Goal: Information Seeking & Learning: Understand process/instructions

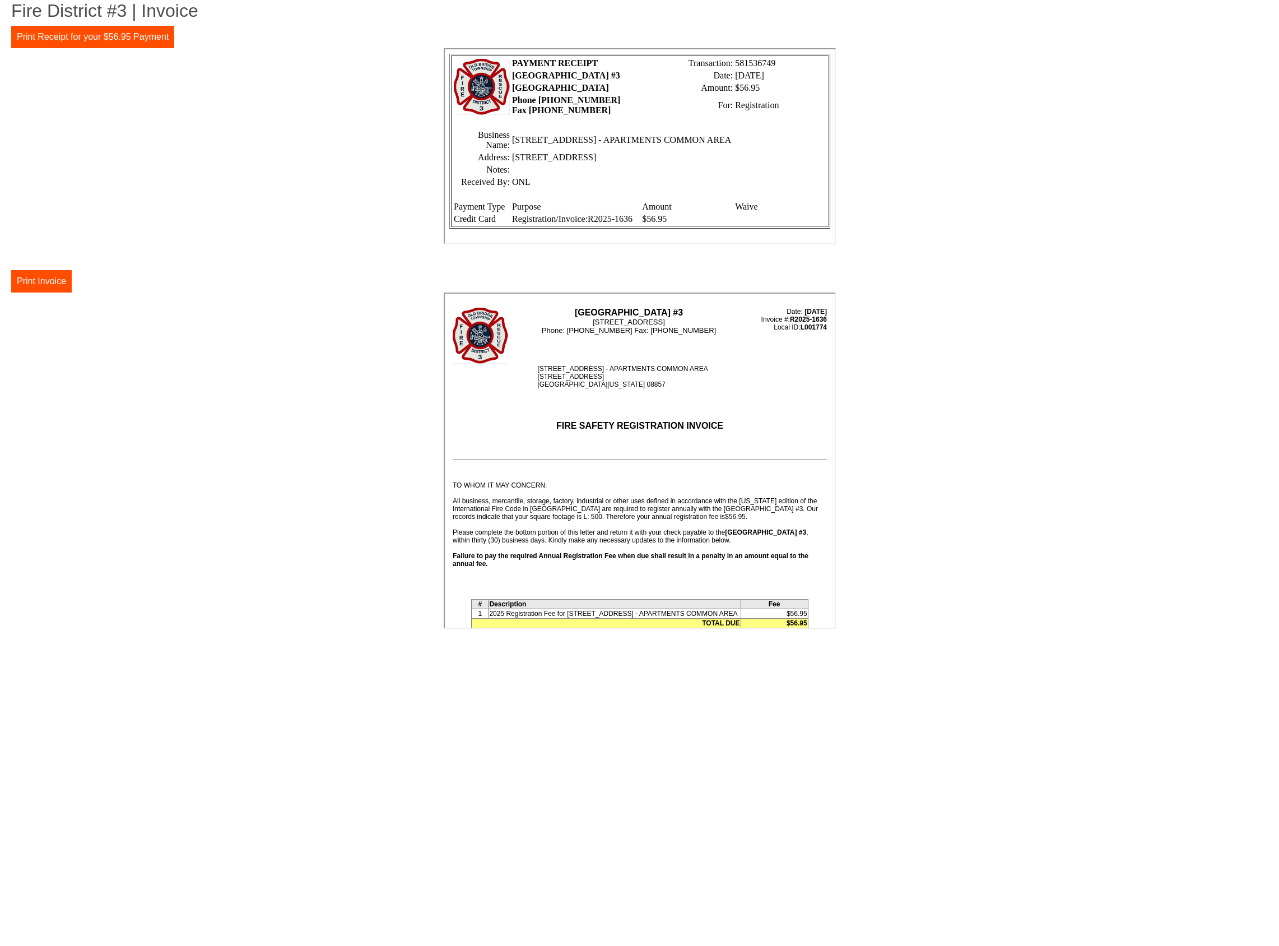
drag, startPoint x: 1000, startPoint y: 220, endPoint x: 1007, endPoint y: 209, distance: 12.6
click at [1000, 220] on center at bounding box center [639, 147] width 1256 height 199
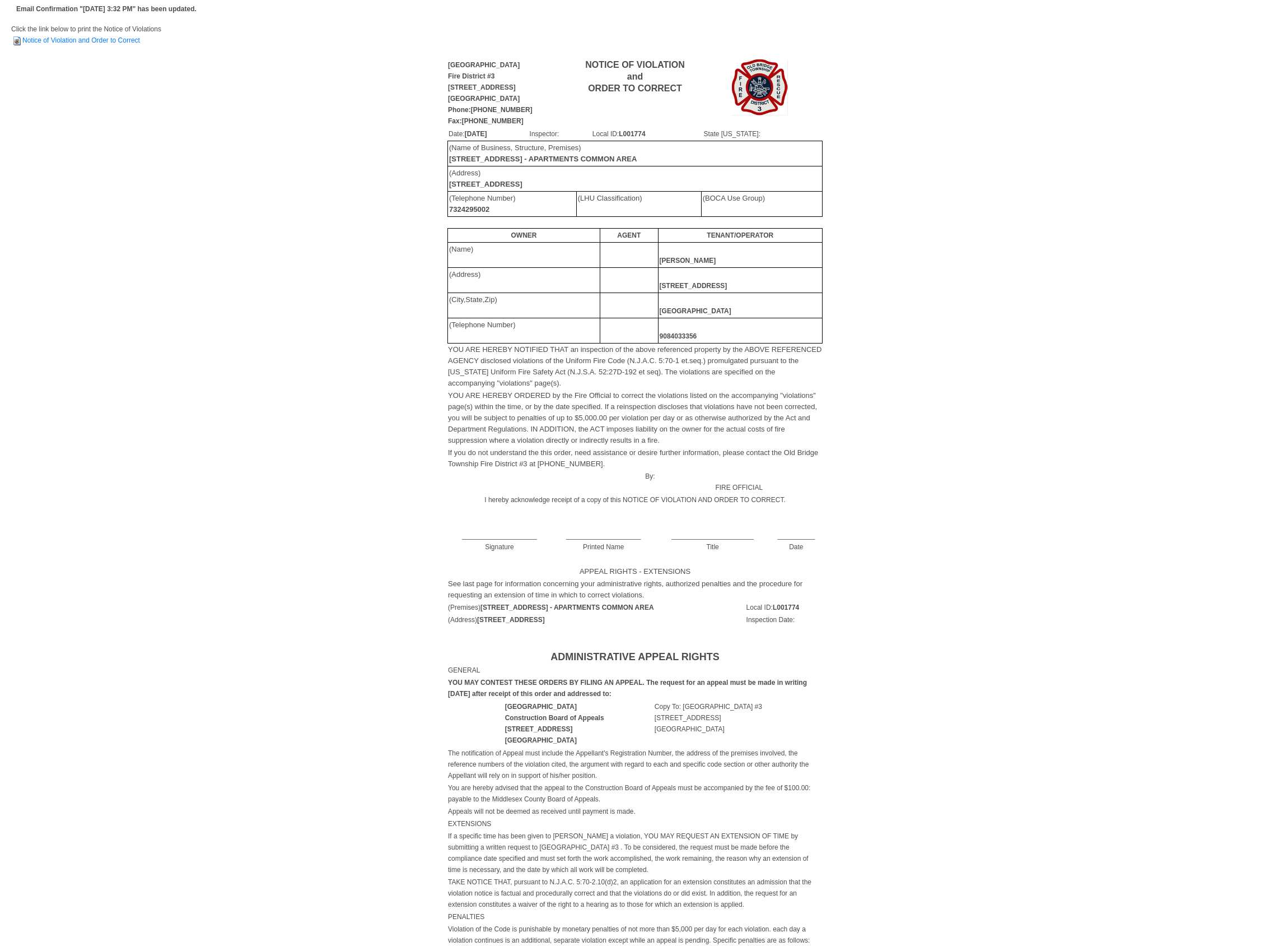
drag, startPoint x: 461, startPoint y: 348, endPoint x: 588, endPoint y: 379, distance: 130.8
click at [587, 378] on td "YOU ARE HEREBY NOTIFIED THAT an inspection of the above referenced property by …" at bounding box center [635, 366] width 375 height 46
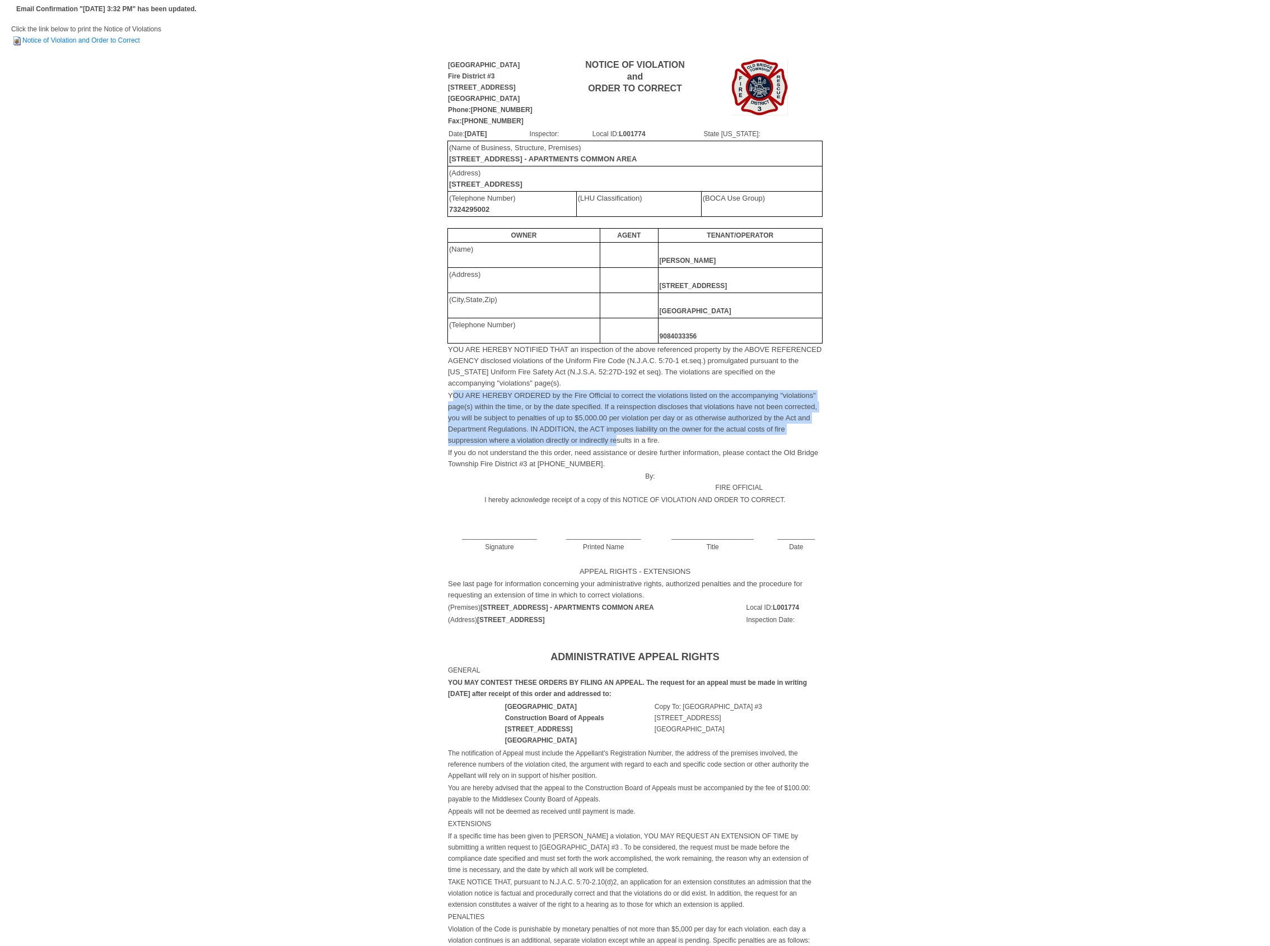
drag, startPoint x: 453, startPoint y: 395, endPoint x: 618, endPoint y: 439, distance: 170.8
click at [618, 439] on font "YOU ARE HEREBY ORDERED by the Fire Official to correct the violations listed on…" at bounding box center [632, 417] width 369 height 53
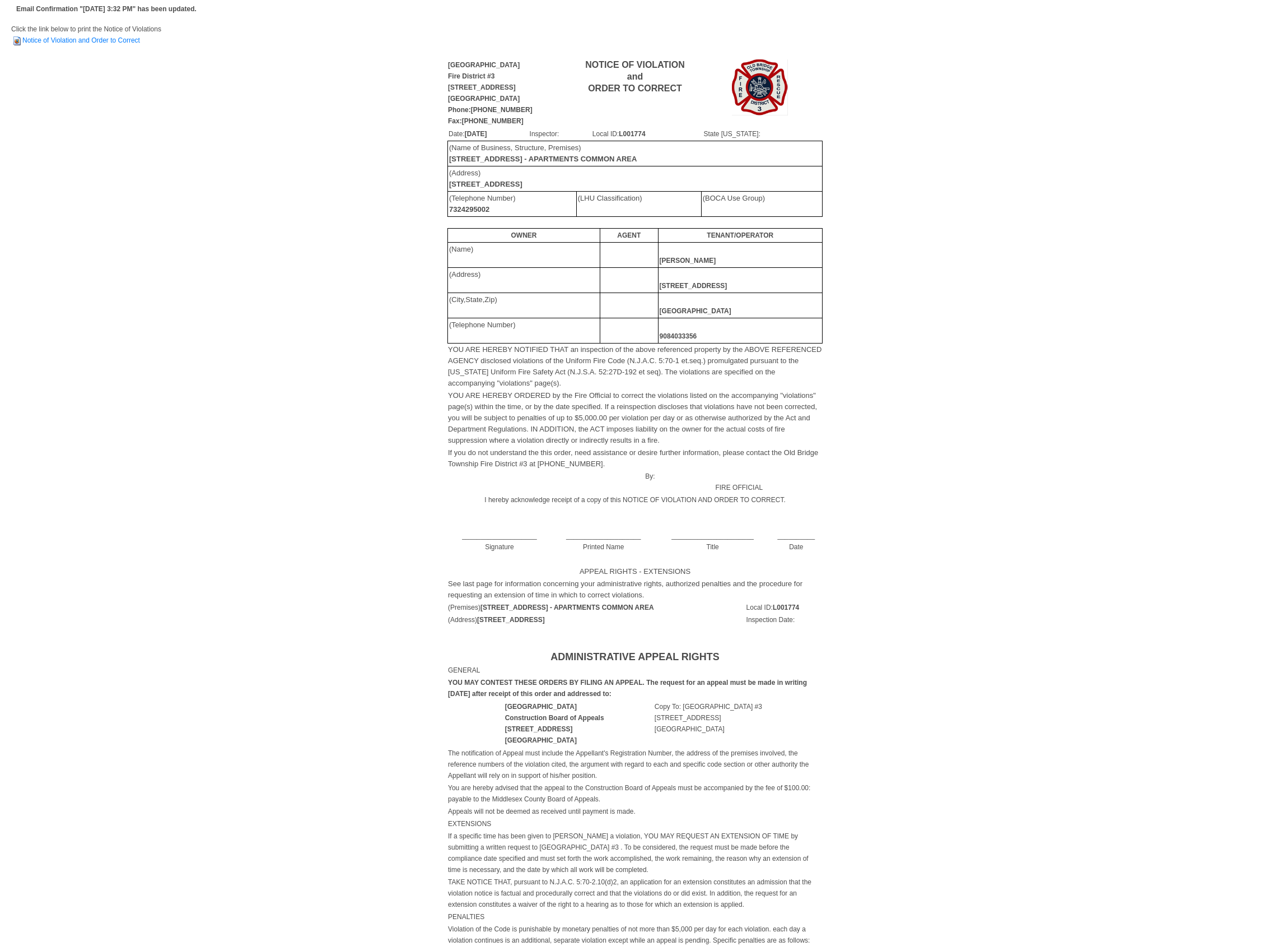
click at [636, 440] on font "YOU ARE HEREBY ORDERED by the Fire Official to correct the violations listed on…" at bounding box center [632, 417] width 369 height 53
drag, startPoint x: 617, startPoint y: 244, endPoint x: 760, endPoint y: 327, distance: 165.2
click at [743, 321] on tbody "OWNER AGENT TENANT/OPERATOR (Name) Antonio Pereira (Address) 1042 N Broad Stree…" at bounding box center [635, 285] width 375 height 115
click at [782, 332] on td "9084033356" at bounding box center [740, 330] width 164 height 25
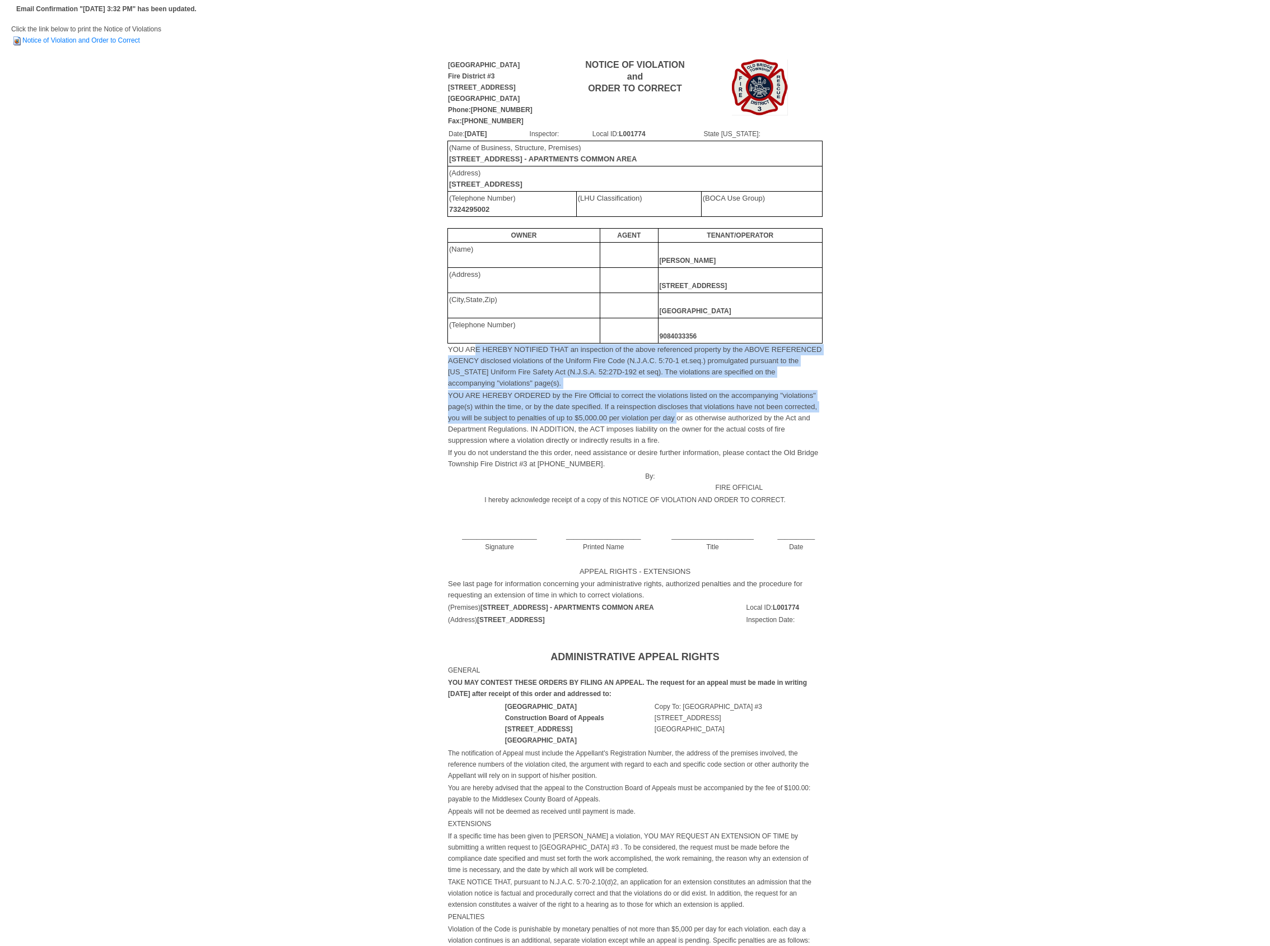
drag, startPoint x: 477, startPoint y: 348, endPoint x: 718, endPoint y: 425, distance: 252.8
click at [706, 423] on tbody "YOU ARE HEREBY NOTIFIED THAT an inspection of the above referenced property by …" at bounding box center [635, 472] width 375 height 258
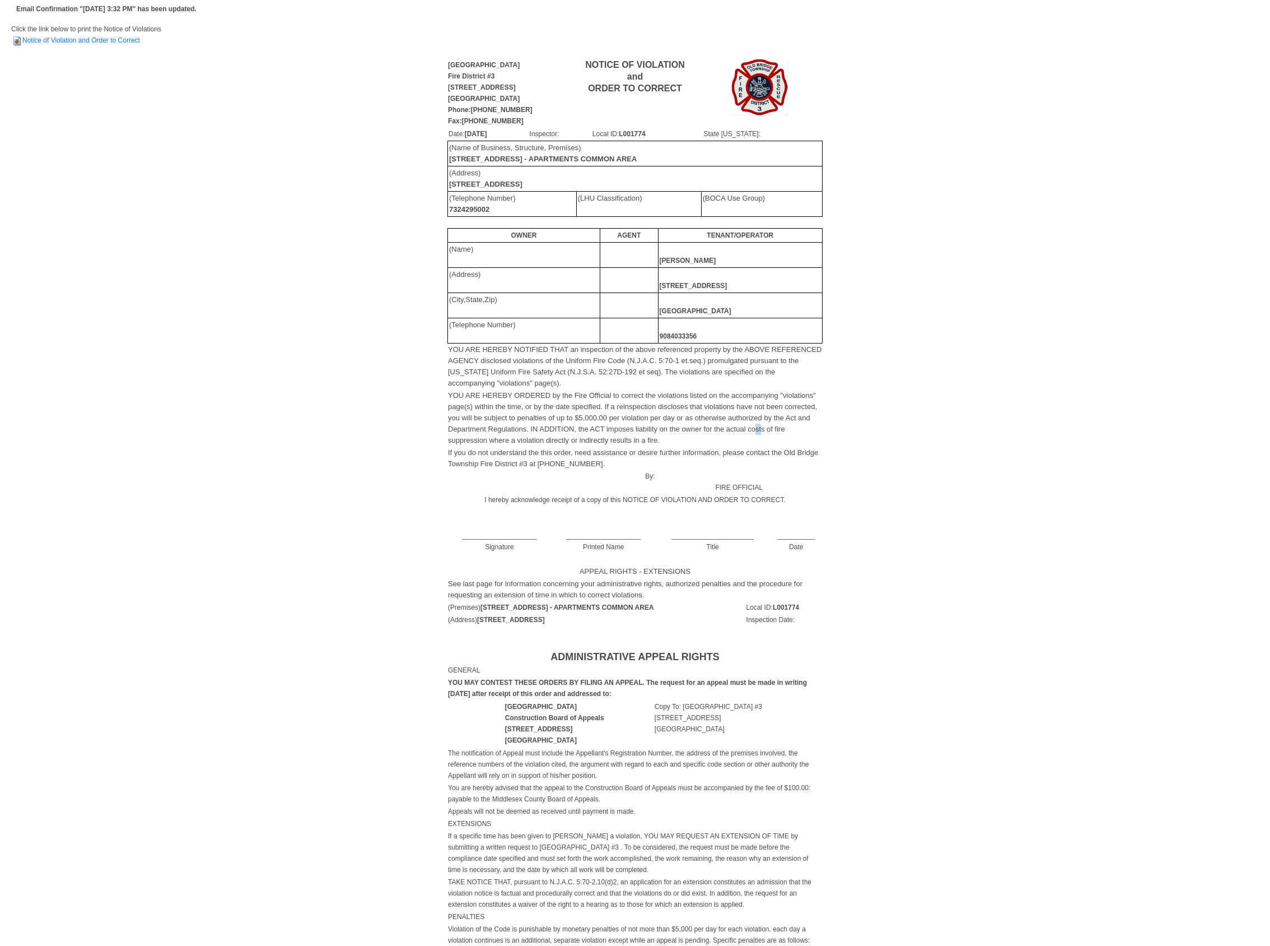
click at [761, 427] on font "YOU ARE HEREBY ORDERED by the Fire Official to correct the violations listed on…" at bounding box center [632, 417] width 369 height 53
click at [921, 202] on div "[GEOGRAPHIC_DATA][STREET_ADDRESS] Phone:[PHONE_NUMBER] Fax:[PHONE_NUMBER] NOTIC…" at bounding box center [635, 329] width 1248 height 543
click at [343, 104] on div "[GEOGRAPHIC_DATA][STREET_ADDRESS] Phone:[PHONE_NUMBER] Fax:[PHONE_NUMBER] NOTIC…" at bounding box center [635, 329] width 1248 height 543
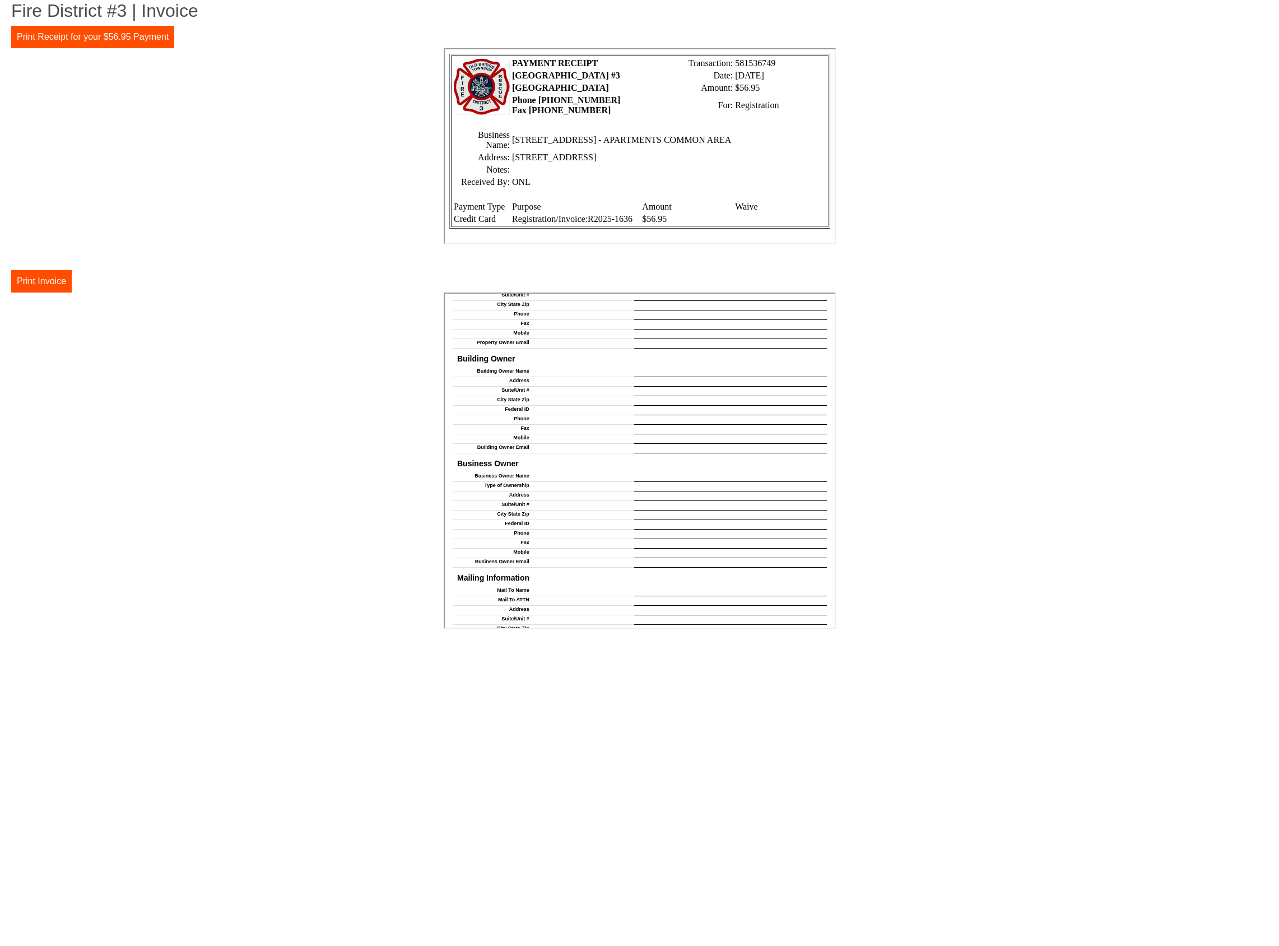
scroll to position [318, 0]
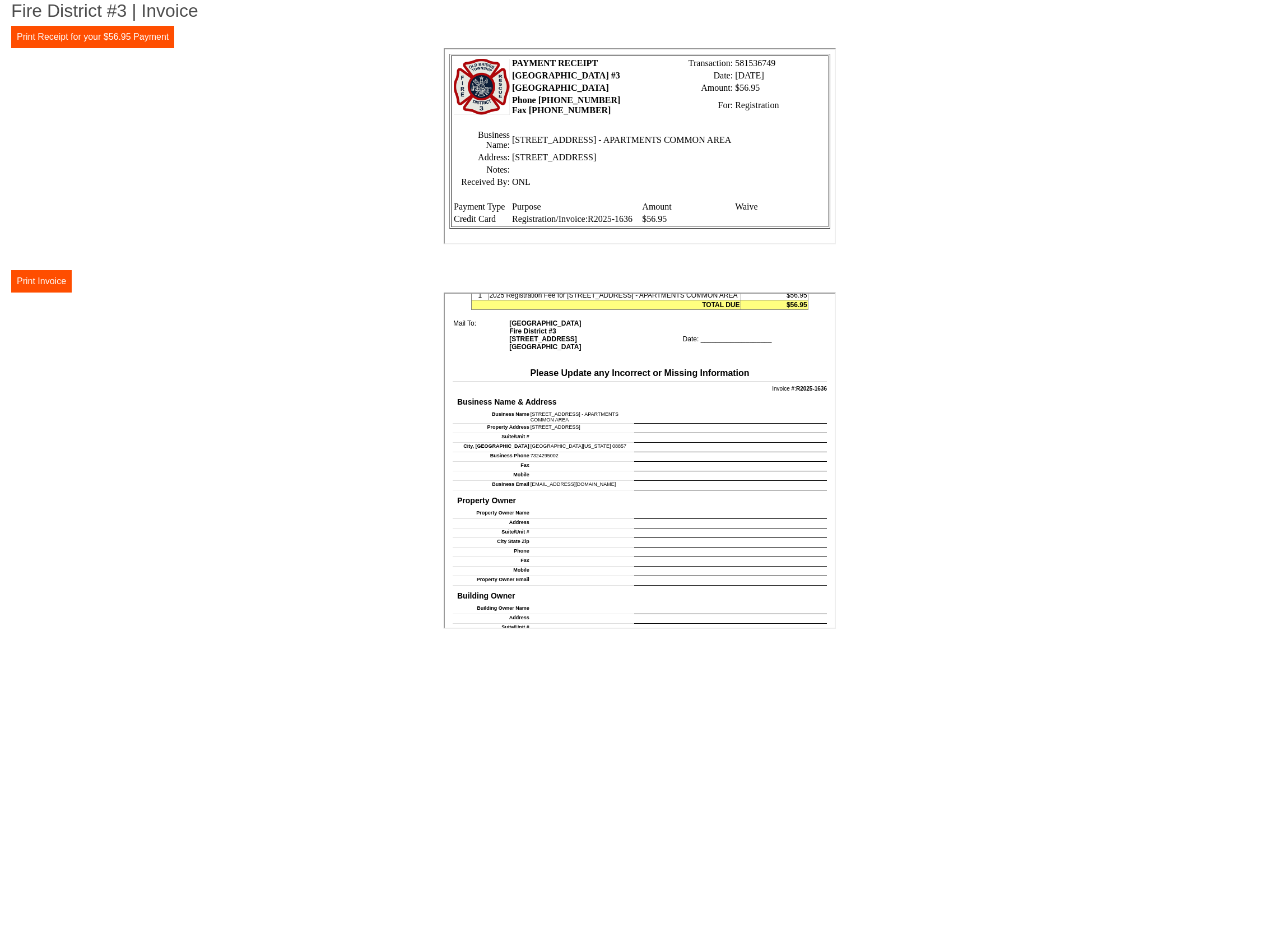
click at [975, 118] on center at bounding box center [639, 147] width 1256 height 199
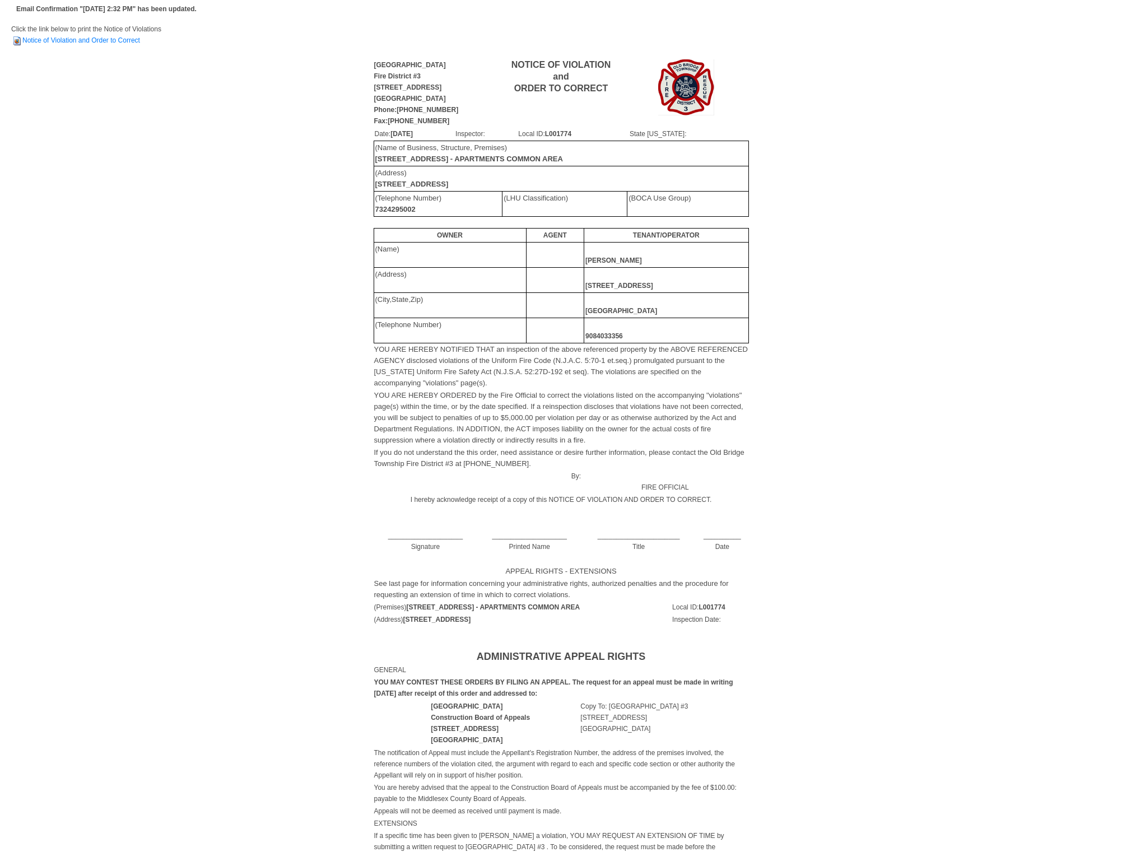
scroll to position [7, 0]
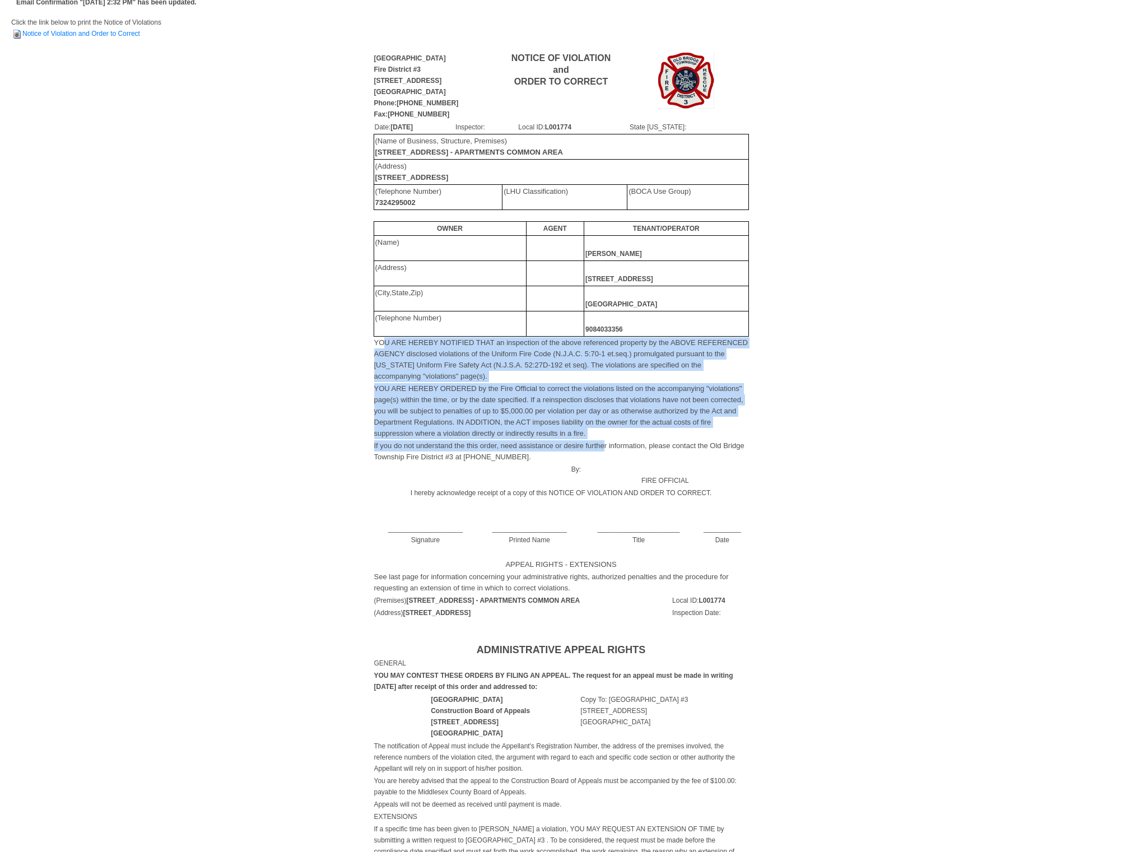
drag, startPoint x: 385, startPoint y: 337, endPoint x: 613, endPoint y: 438, distance: 248.8
click at [604, 441] on tbody "YOU ARE HEREBY NOTIFIED THAT an inspection of the above referenced property by …" at bounding box center [561, 466] width 375 height 258
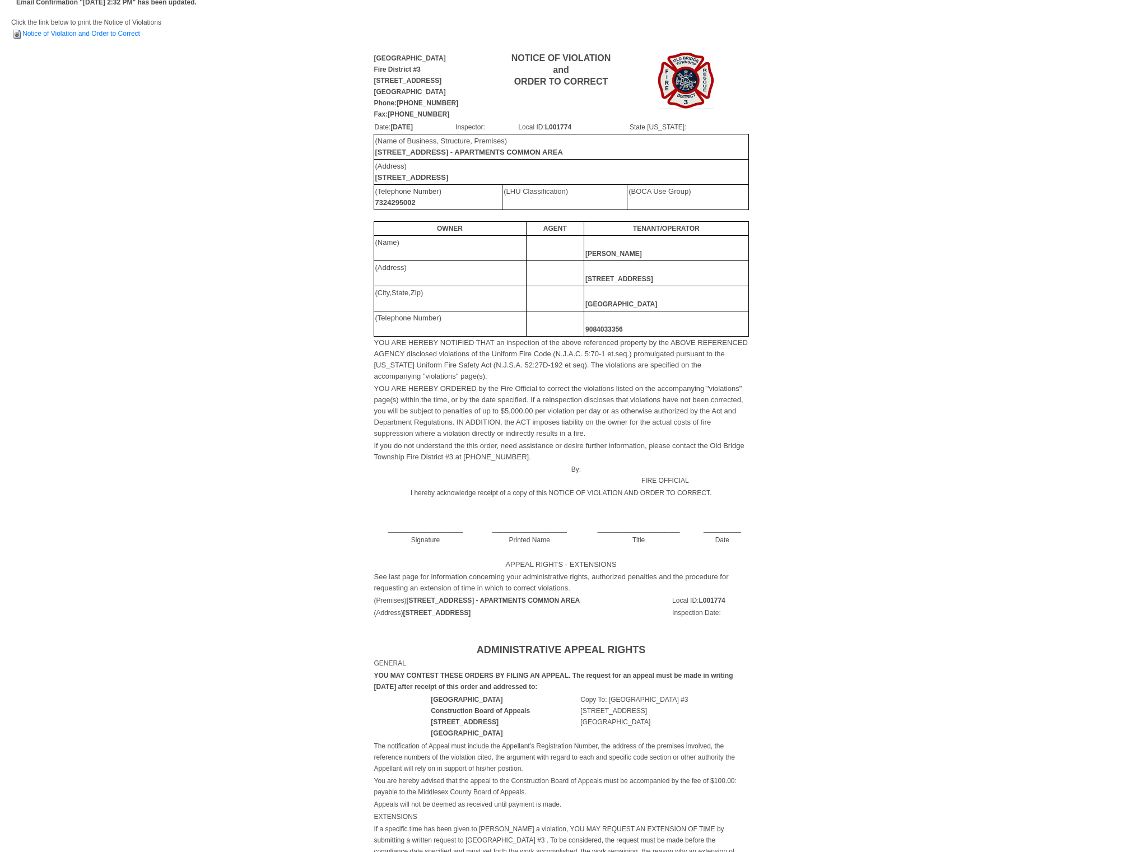
click at [719, 395] on font "YOU ARE HEREBY ORDERED by the Fire Official to correct the violations listed on…" at bounding box center [558, 410] width 369 height 53
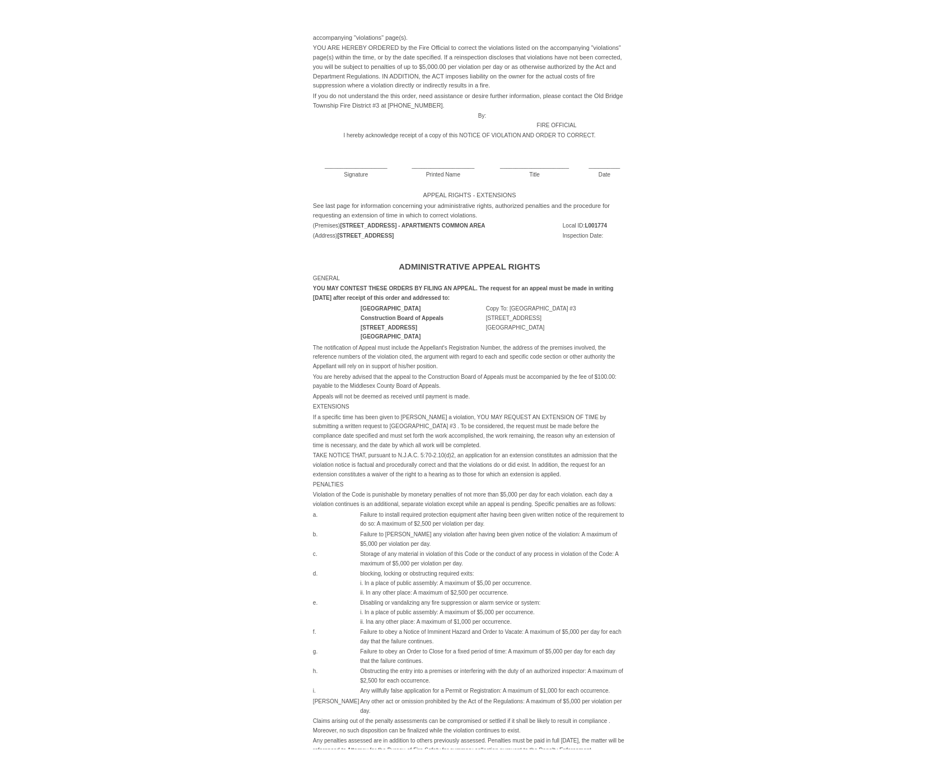
scroll to position [406, 0]
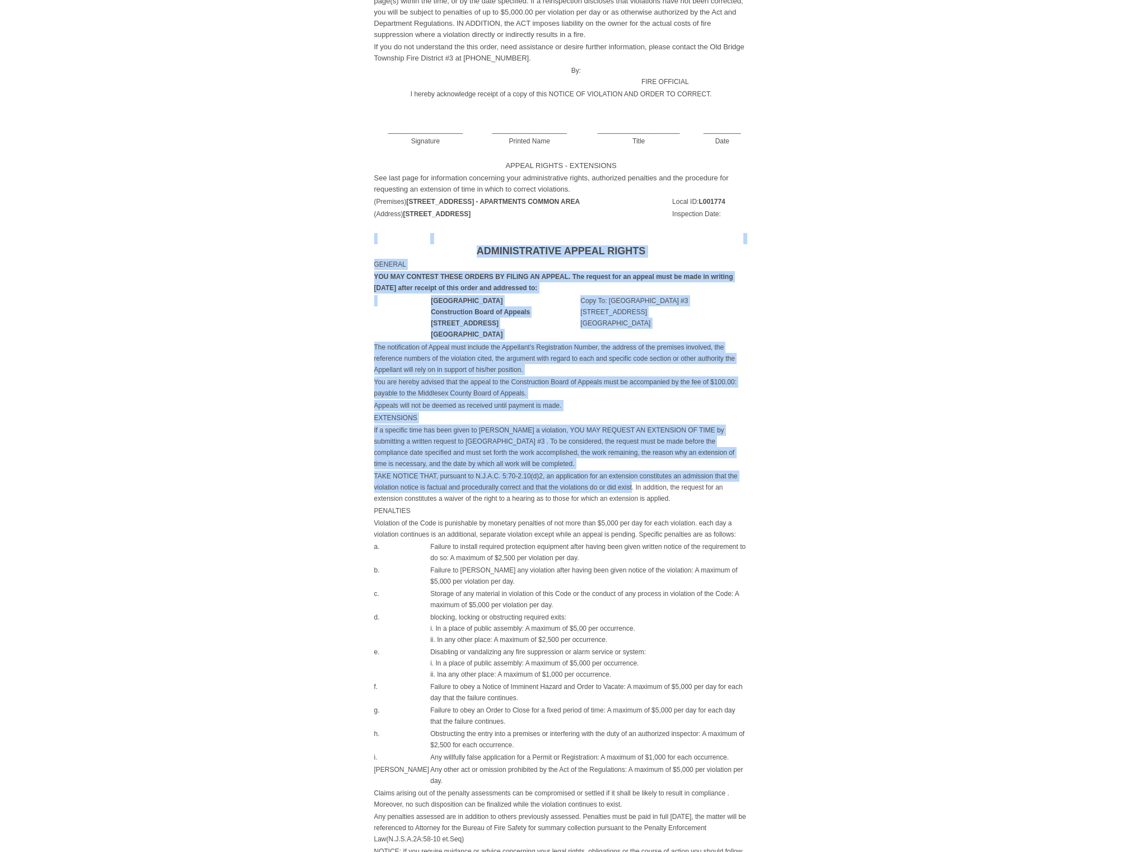
drag, startPoint x: 371, startPoint y: 272, endPoint x: 650, endPoint y: 490, distance: 354.4
click at [632, 487] on td "[GEOGRAPHIC_DATA][STREET_ADDRESS] Phone:[PHONE_NUMBER] Fax:[PHONE_NUMBER] NOTIC…" at bounding box center [561, 260] width 1100 height 1217
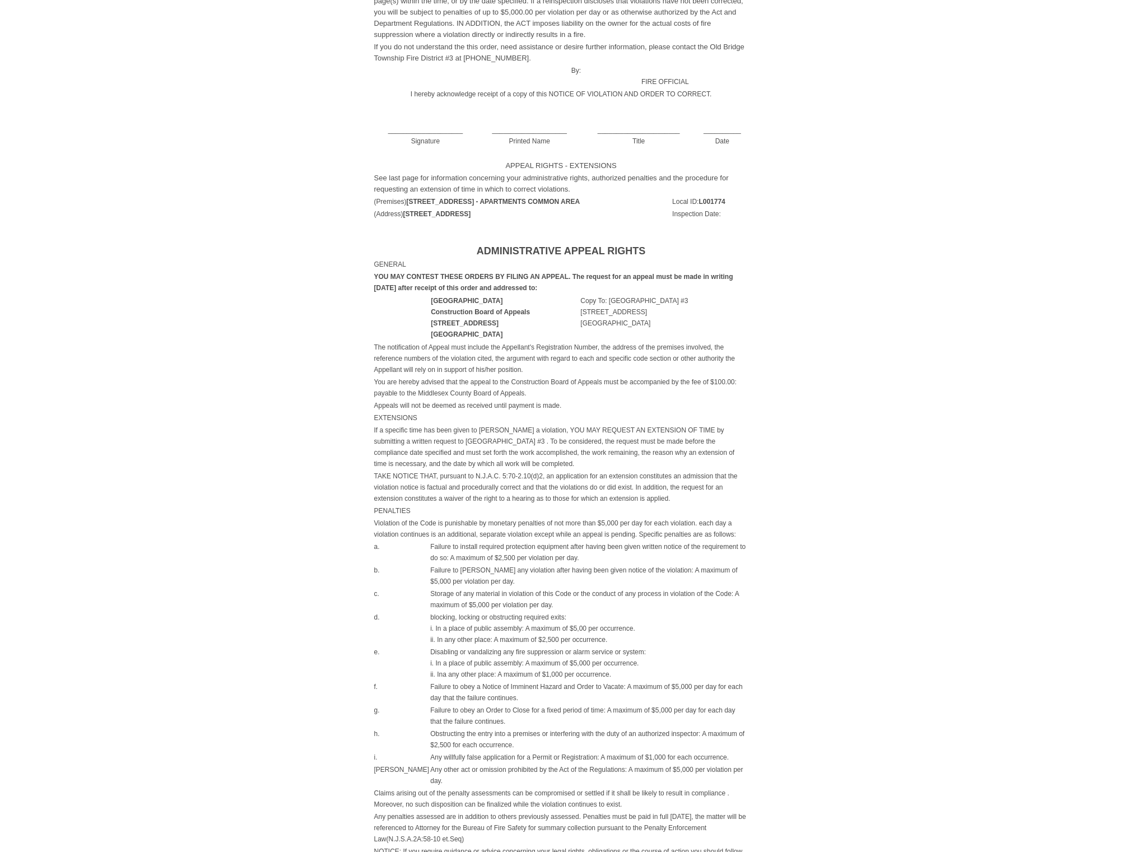
click at [734, 490] on td "TAKE NOTICE THAT, pursuant to N.J.A.C. 5:70-2.10(d)2, an application for an ext…" at bounding box center [561, 487] width 375 height 35
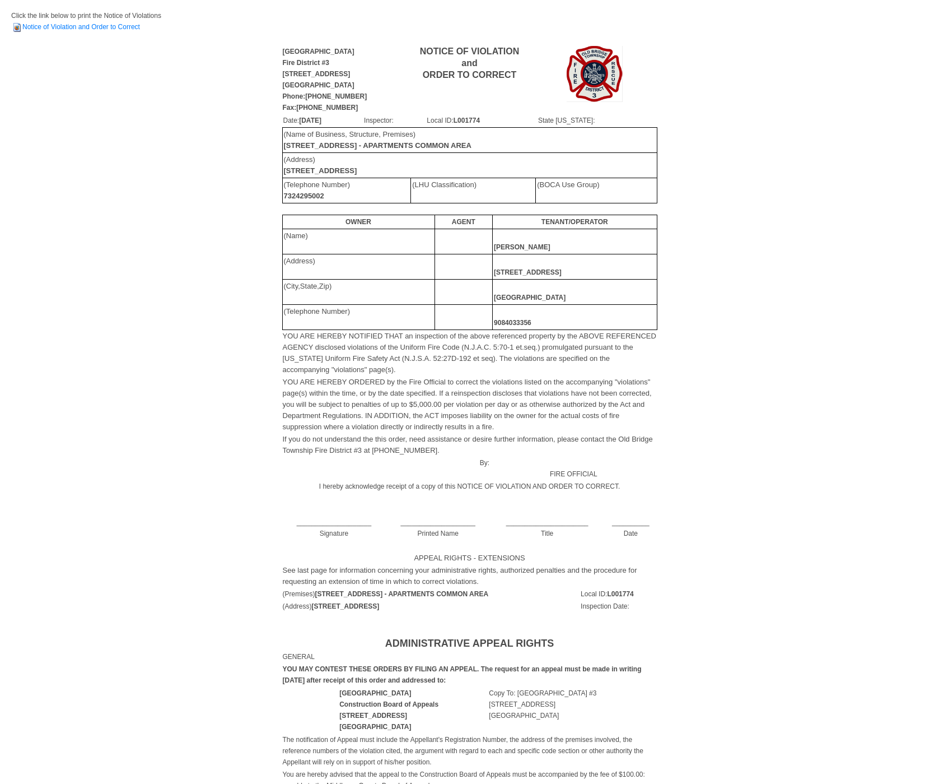
scroll to position [0, 0]
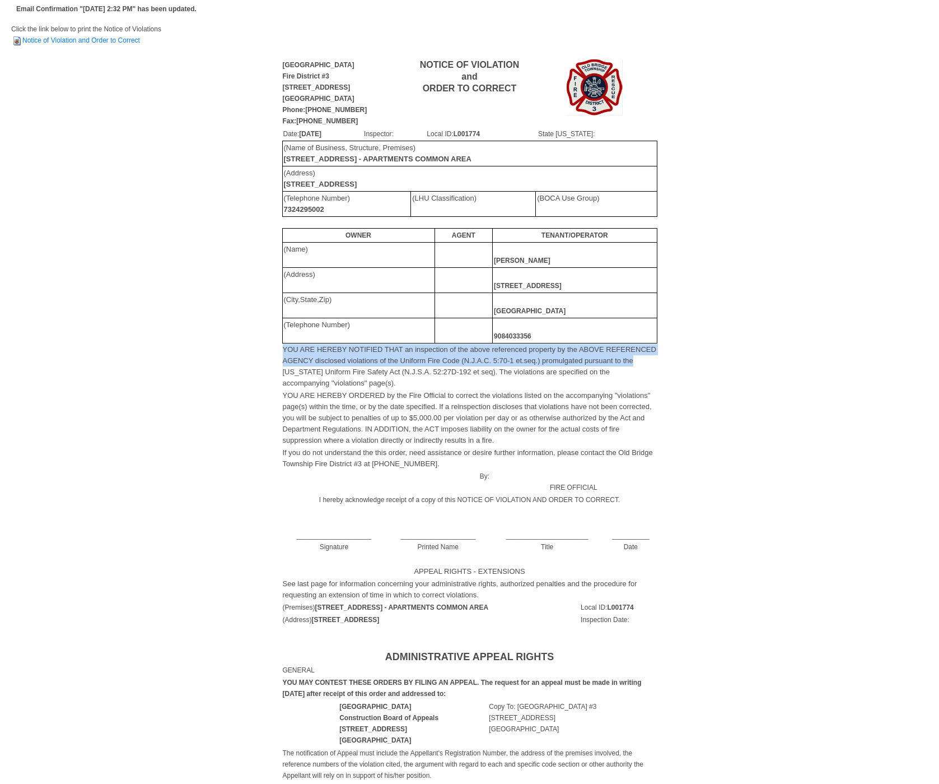
drag, startPoint x: 281, startPoint y: 349, endPoint x: 633, endPoint y: 365, distance: 352.7
click at [633, 365] on div "[GEOGRAPHIC_DATA][STREET_ADDRESS] Phone:[PHONE_NUMBER] Fax:[PHONE_NUMBER] NOTIC…" at bounding box center [469, 329] width 917 height 543
click at [91, 36] on link "Notice of Violation and Order to Correct" at bounding box center [75, 40] width 129 height 8
